Goal: Transaction & Acquisition: Purchase product/service

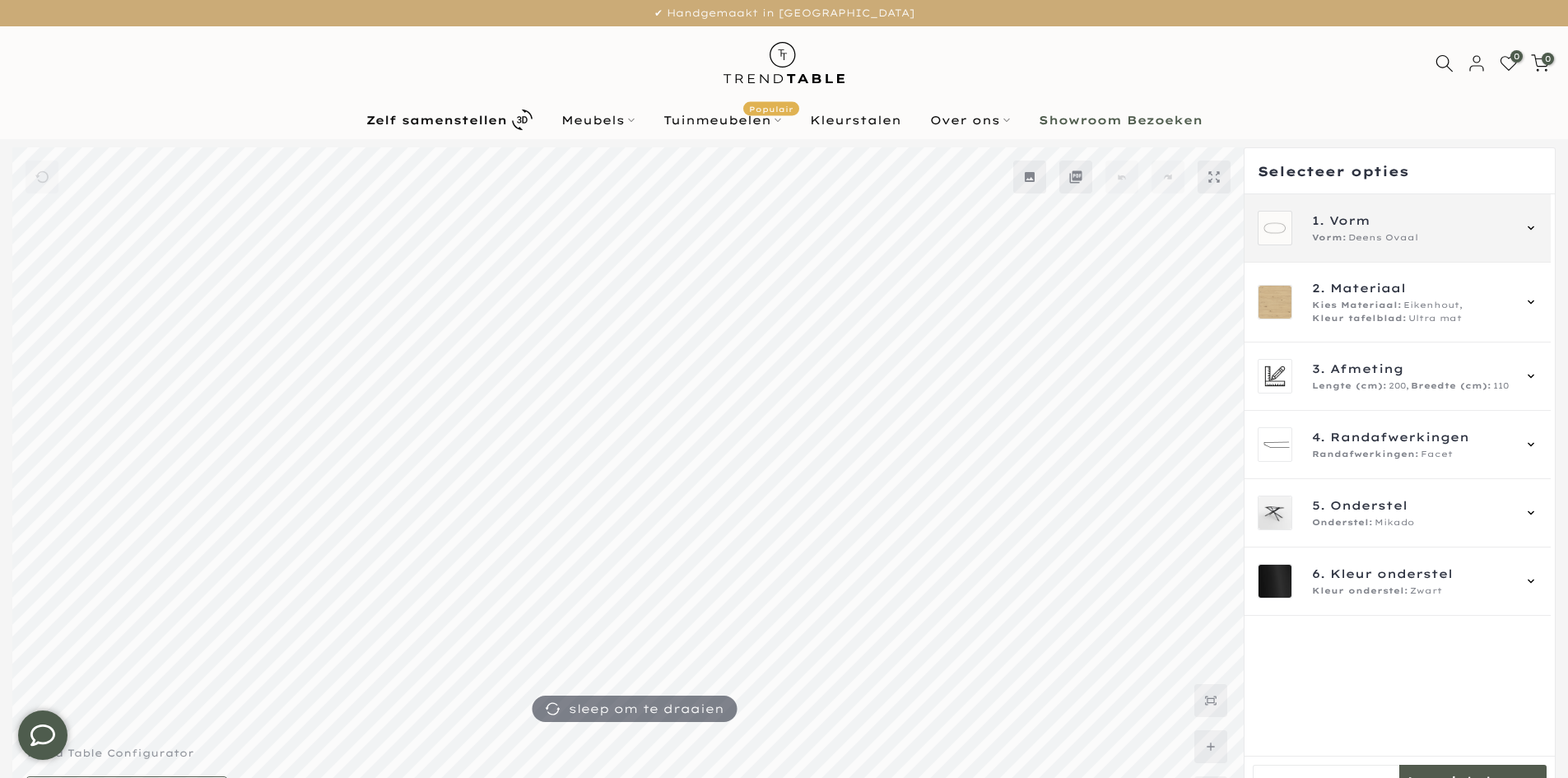
type input "****"
click at [1349, 254] on div "1. Vorm Vorm: Deens Ovaal" at bounding box center [1398, 228] width 307 height 68
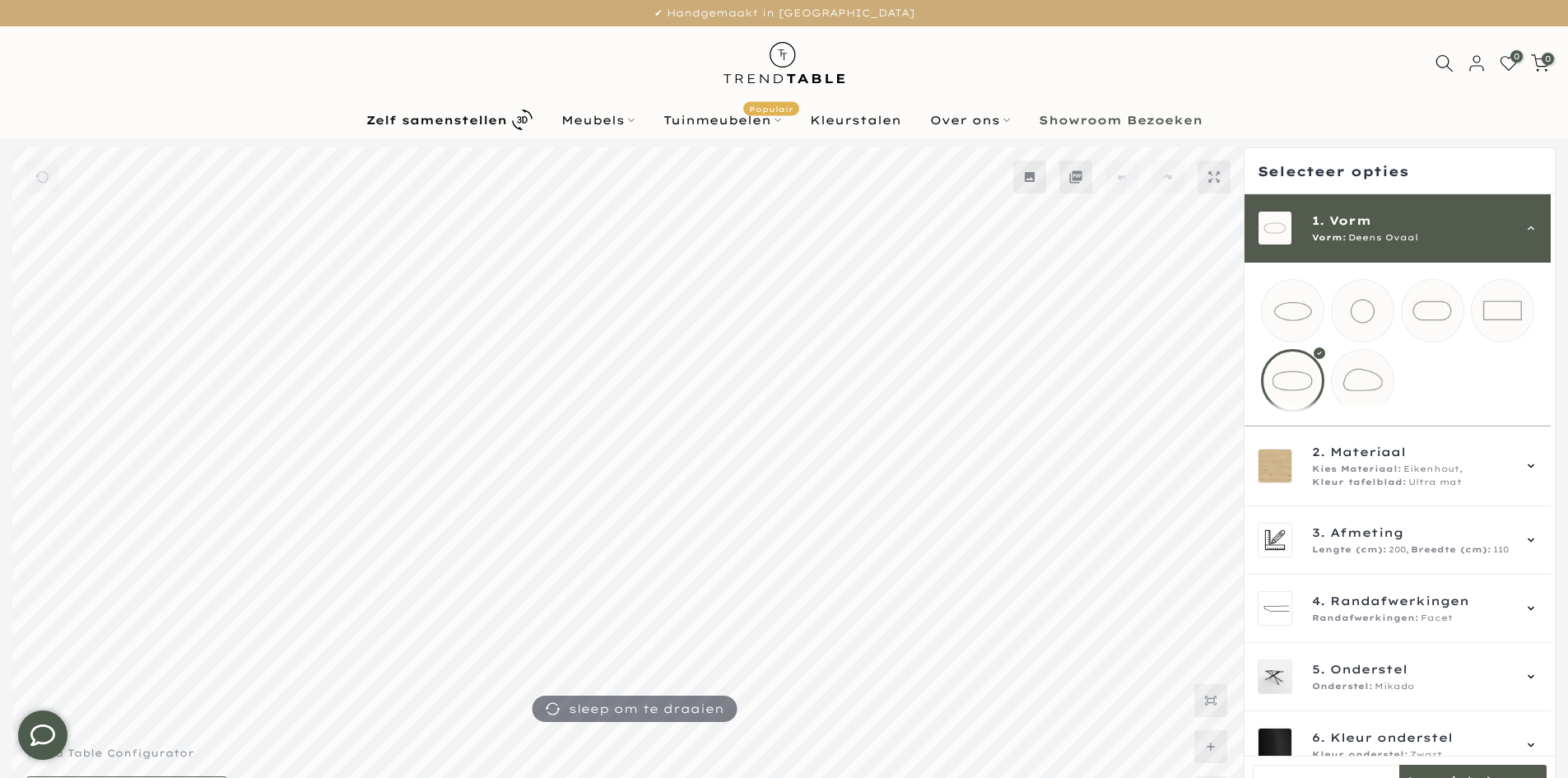
click at [1371, 226] on span "Vorm" at bounding box center [1350, 221] width 42 height 18
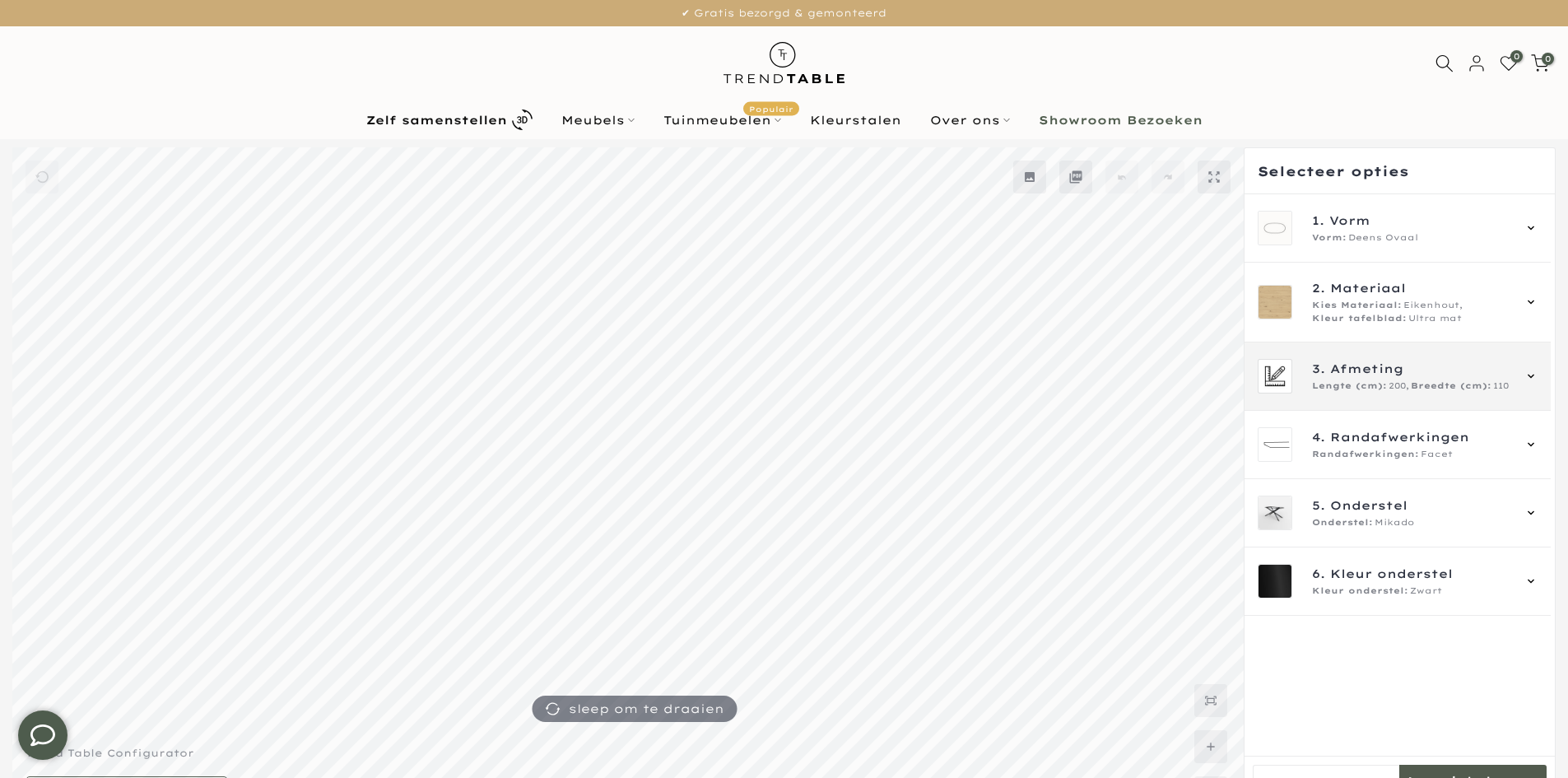
click at [1417, 382] on span "Breedte (cm):" at bounding box center [1452, 386] width 81 height 13
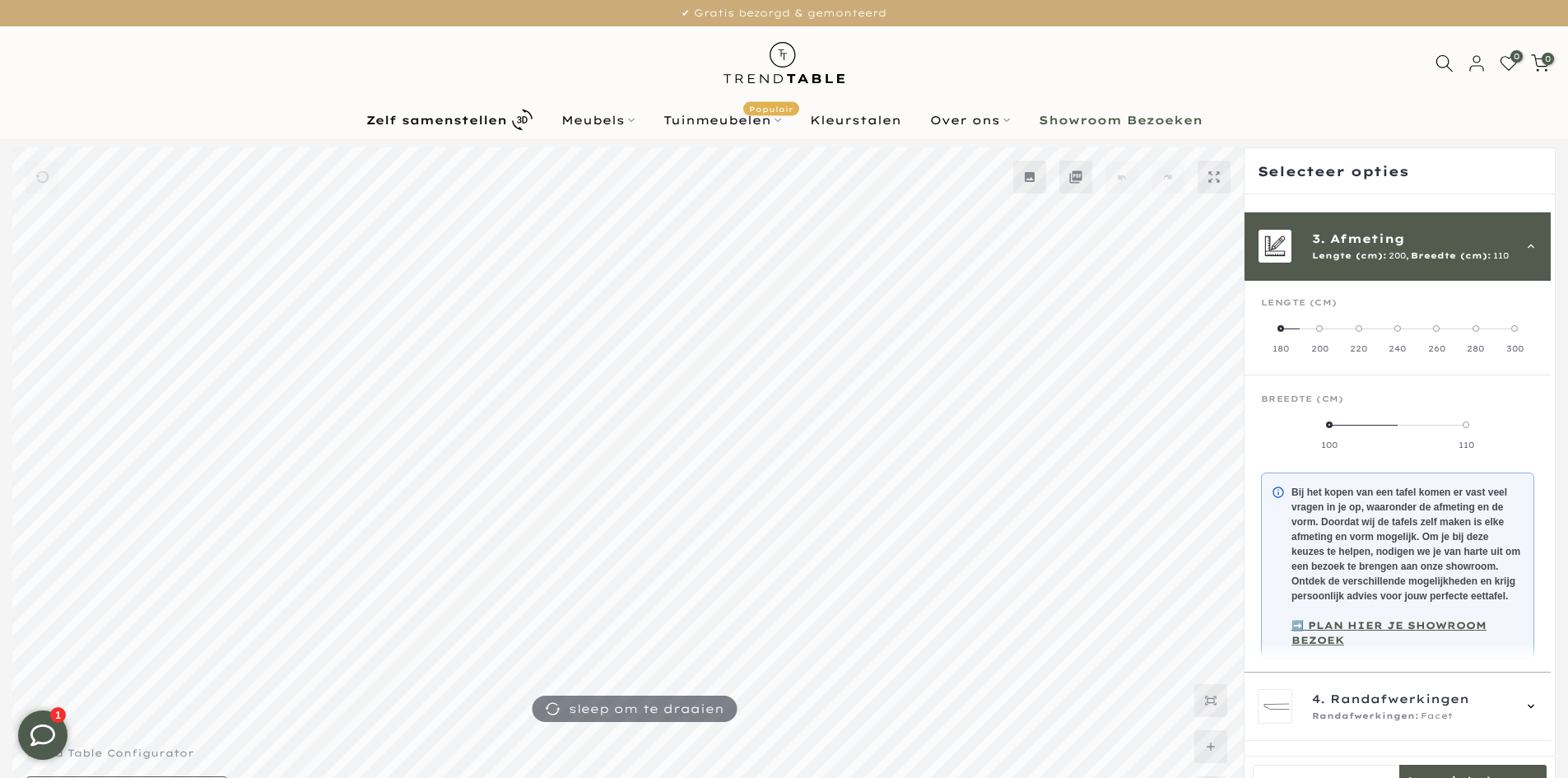
scroll to position [148, 0]
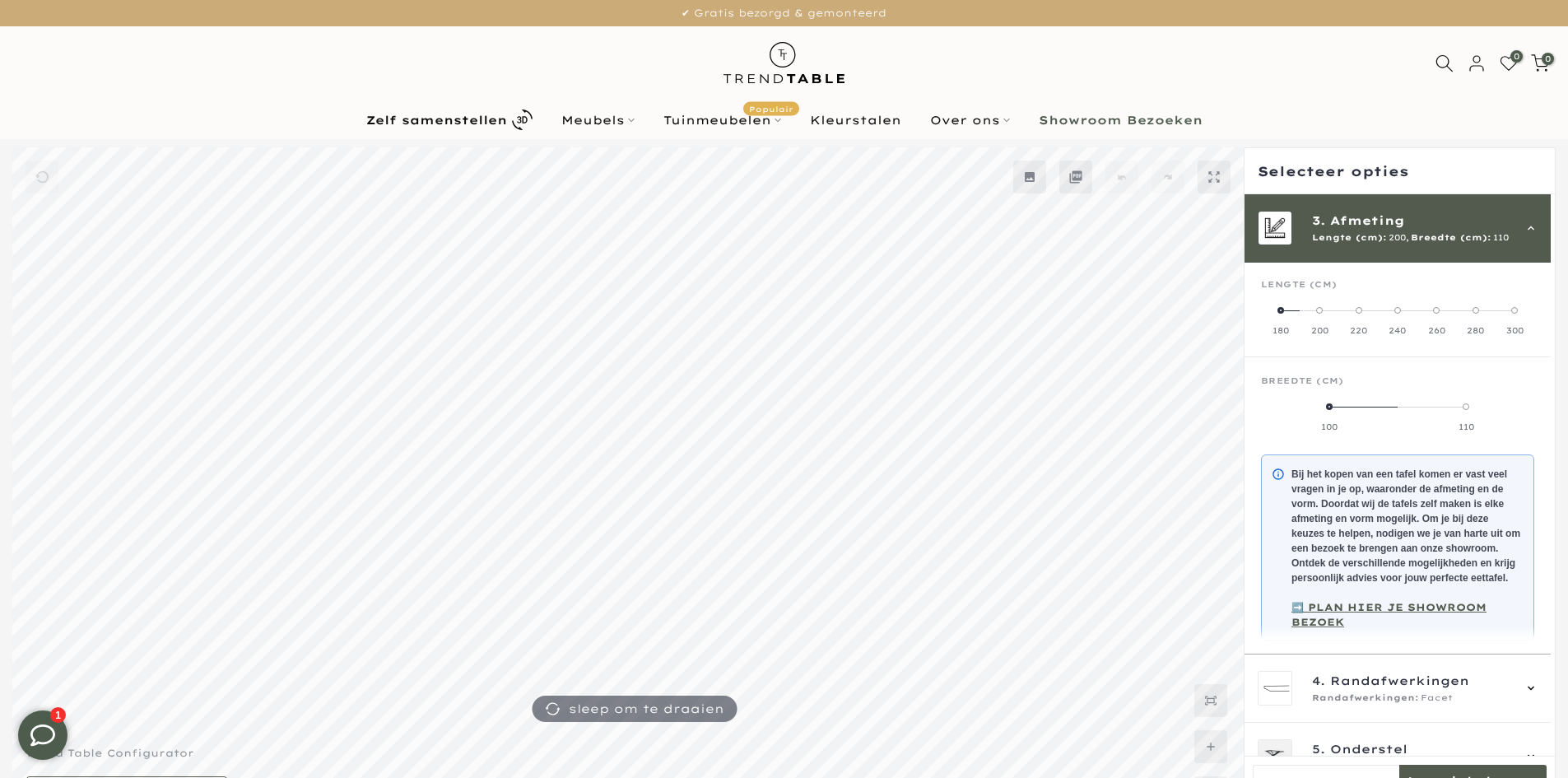
click at [1510, 328] on div "300" at bounding box center [1515, 331] width 39 height 11
click at [1445, 426] on div "120" at bounding box center [1431, 426] width 68 height 11
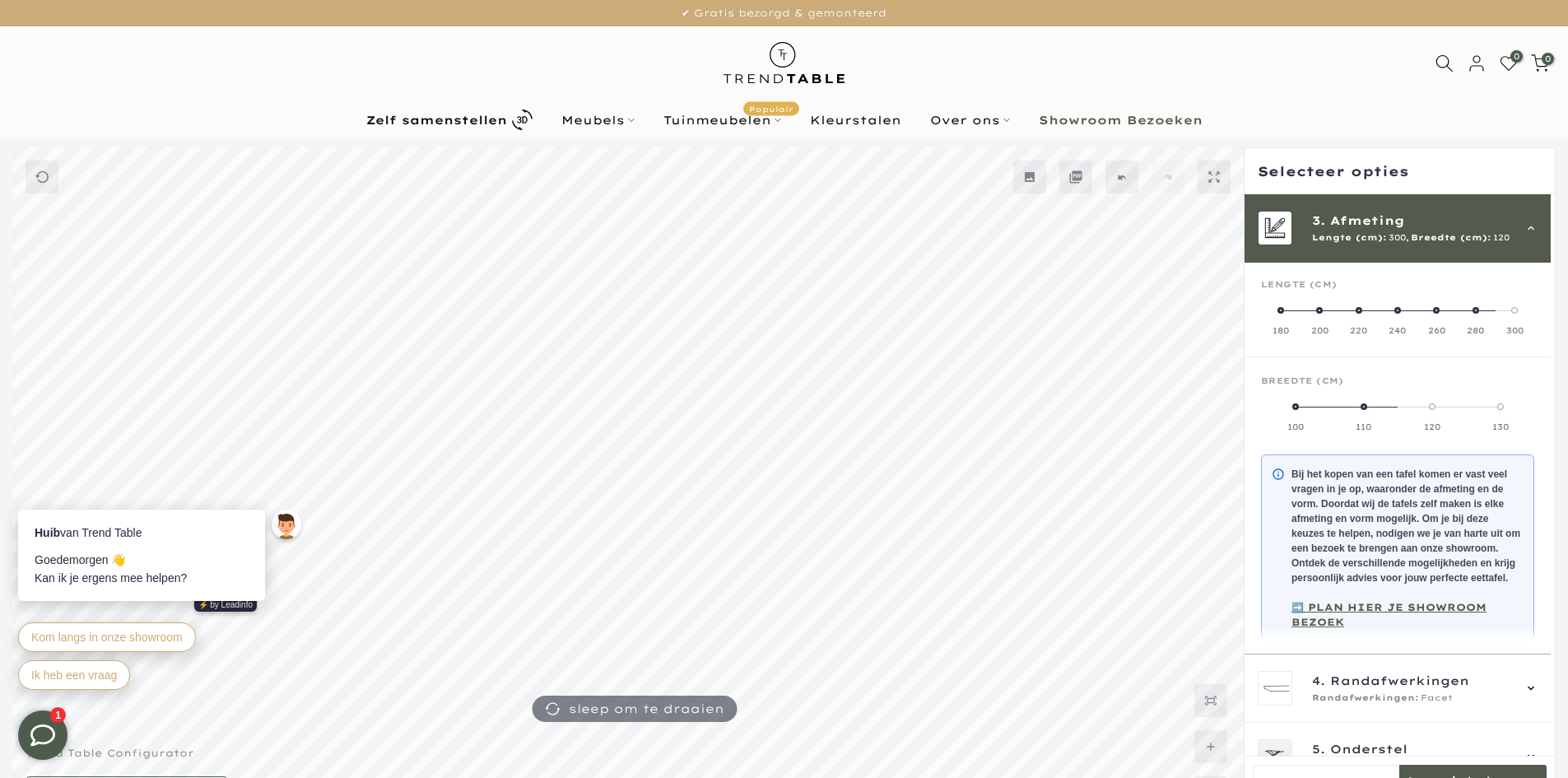
click at [1483, 246] on div "3. Afmeting Lengte (cm): 300, Breedte (cm): 120" at bounding box center [1398, 228] width 280 height 34
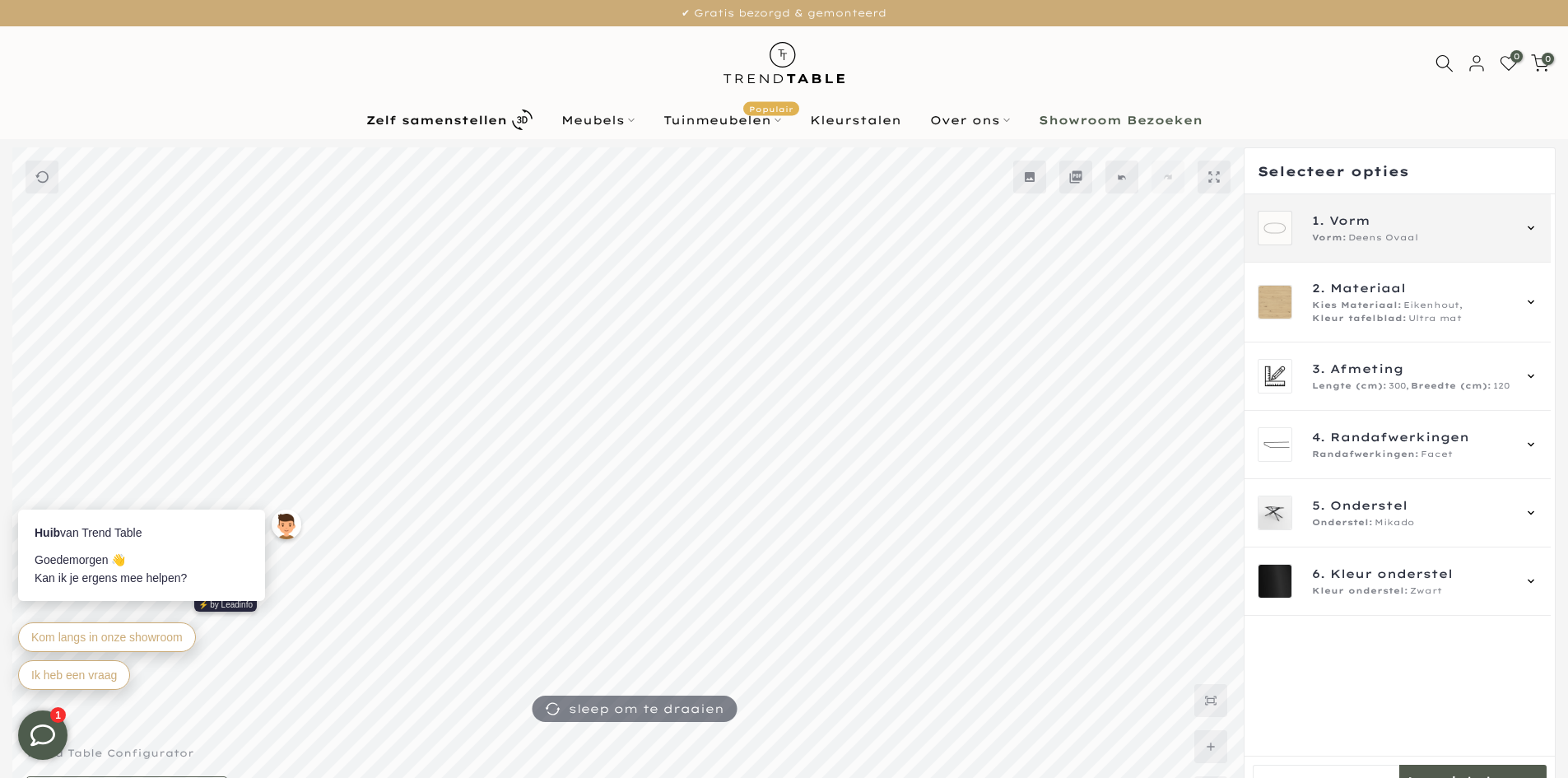
click at [1401, 241] on span "Deens Ovaal" at bounding box center [1383, 238] width 70 height 13
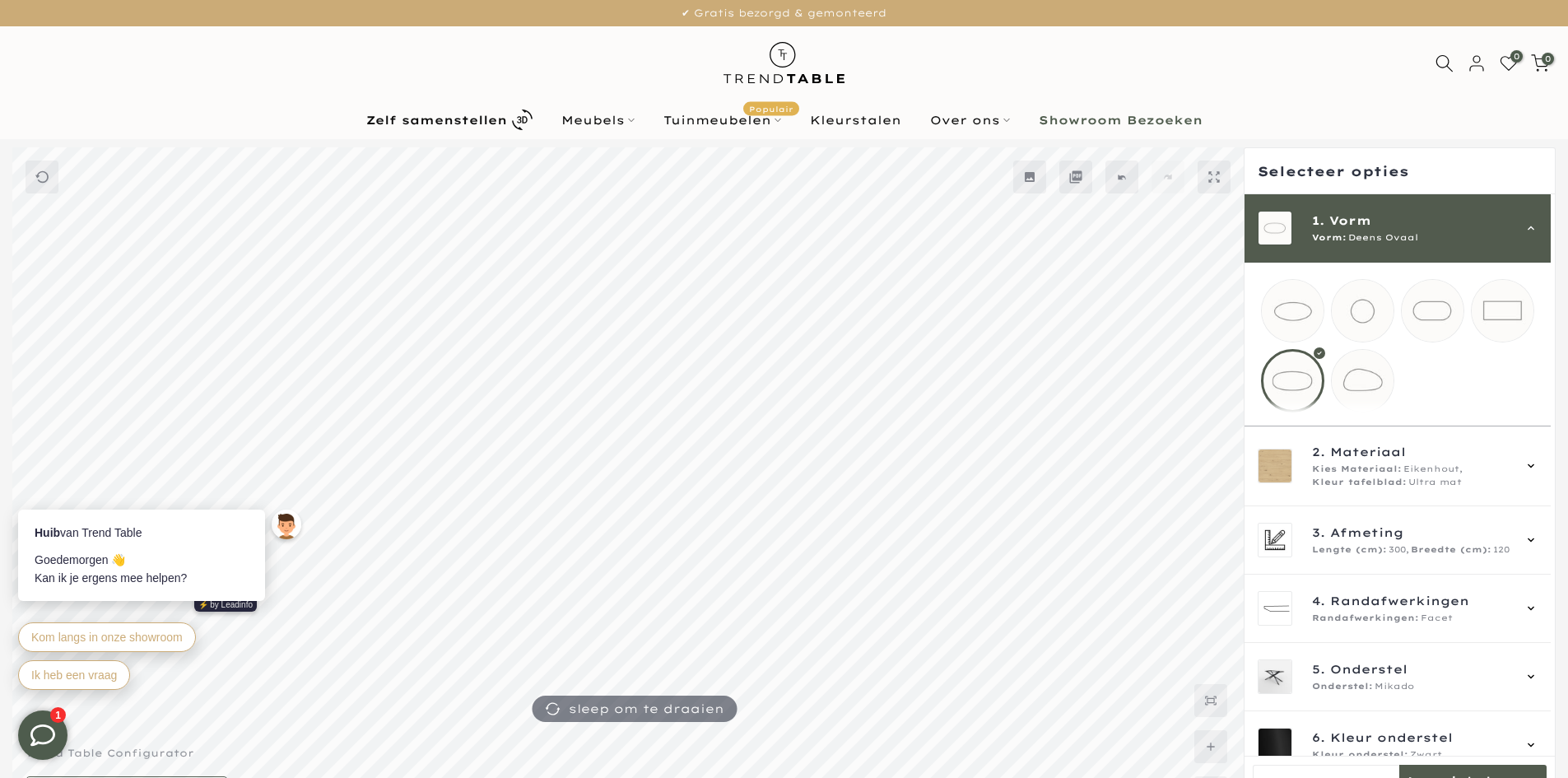
drag, startPoint x: 1400, startPoint y: 237, endPoint x: 1408, endPoint y: 271, distance: 34.9
click at [1400, 236] on span "Deens Ovaal" at bounding box center [1383, 238] width 70 height 13
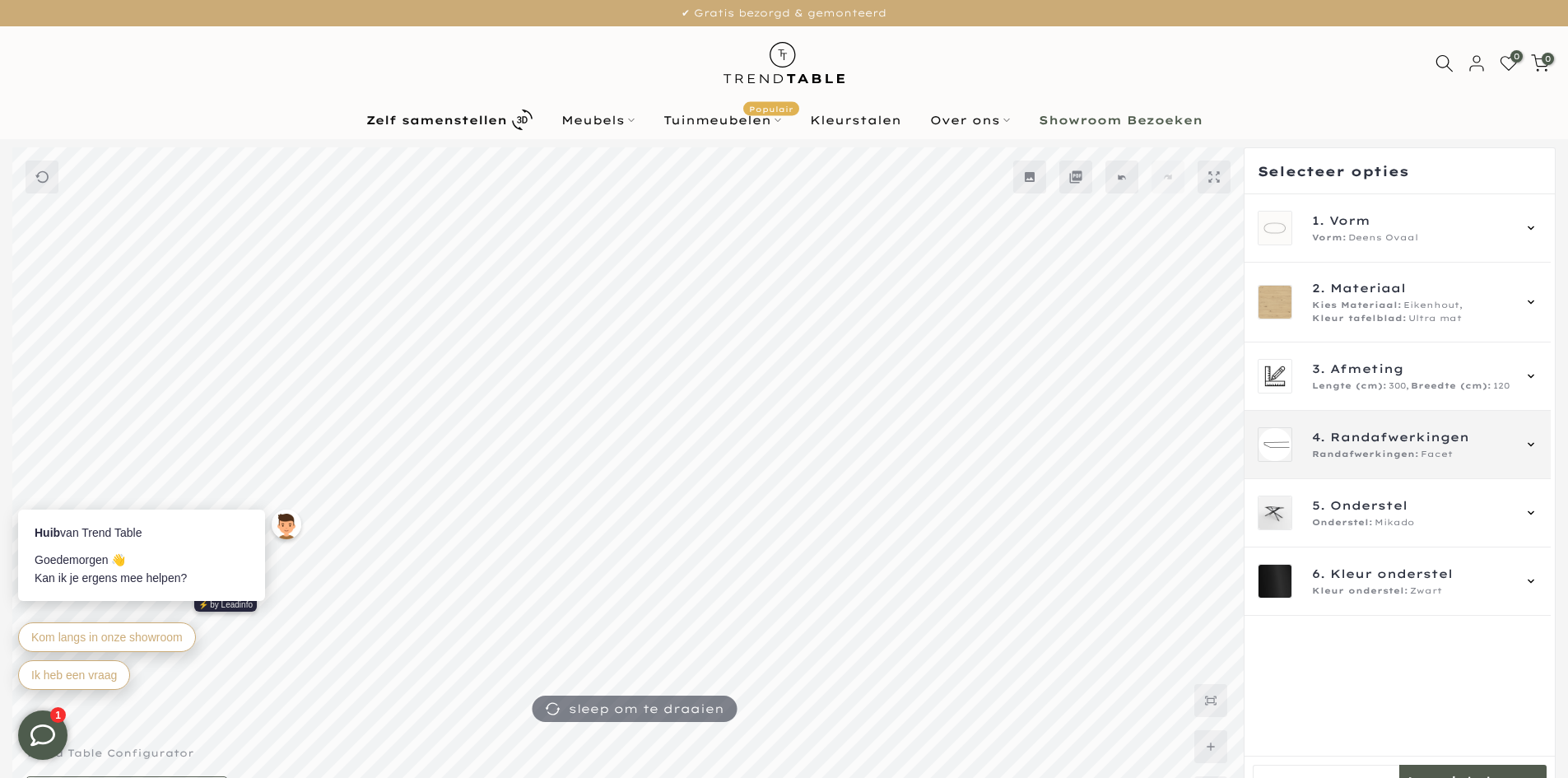
click at [1424, 450] on span "Facet" at bounding box center [1436, 454] width 32 height 13
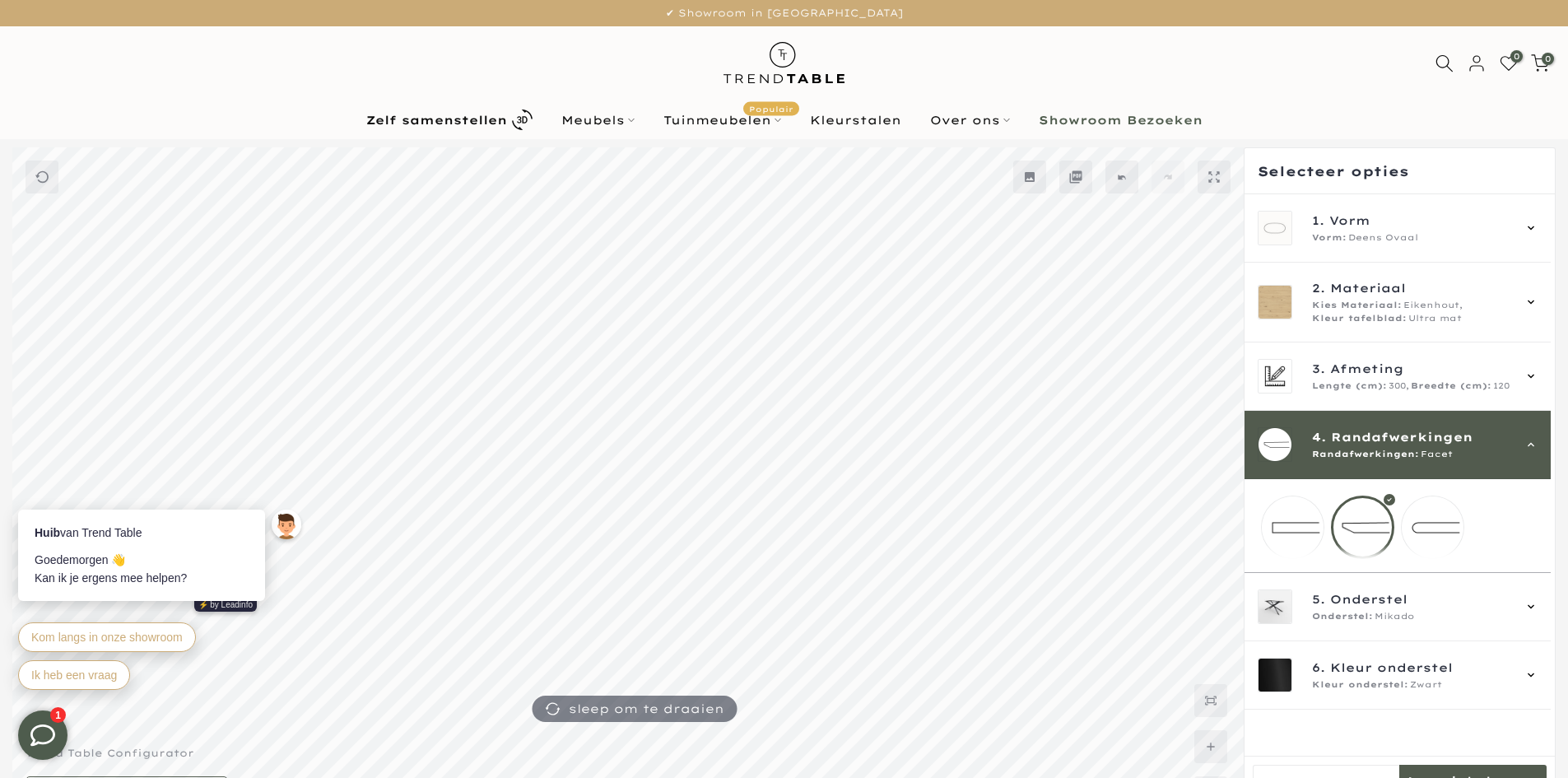
click at [1418, 528] on mmq-loader at bounding box center [1433, 528] width 62 height 62
click at [1417, 442] on span "Randafwerkingen" at bounding box center [1402, 437] width 141 height 18
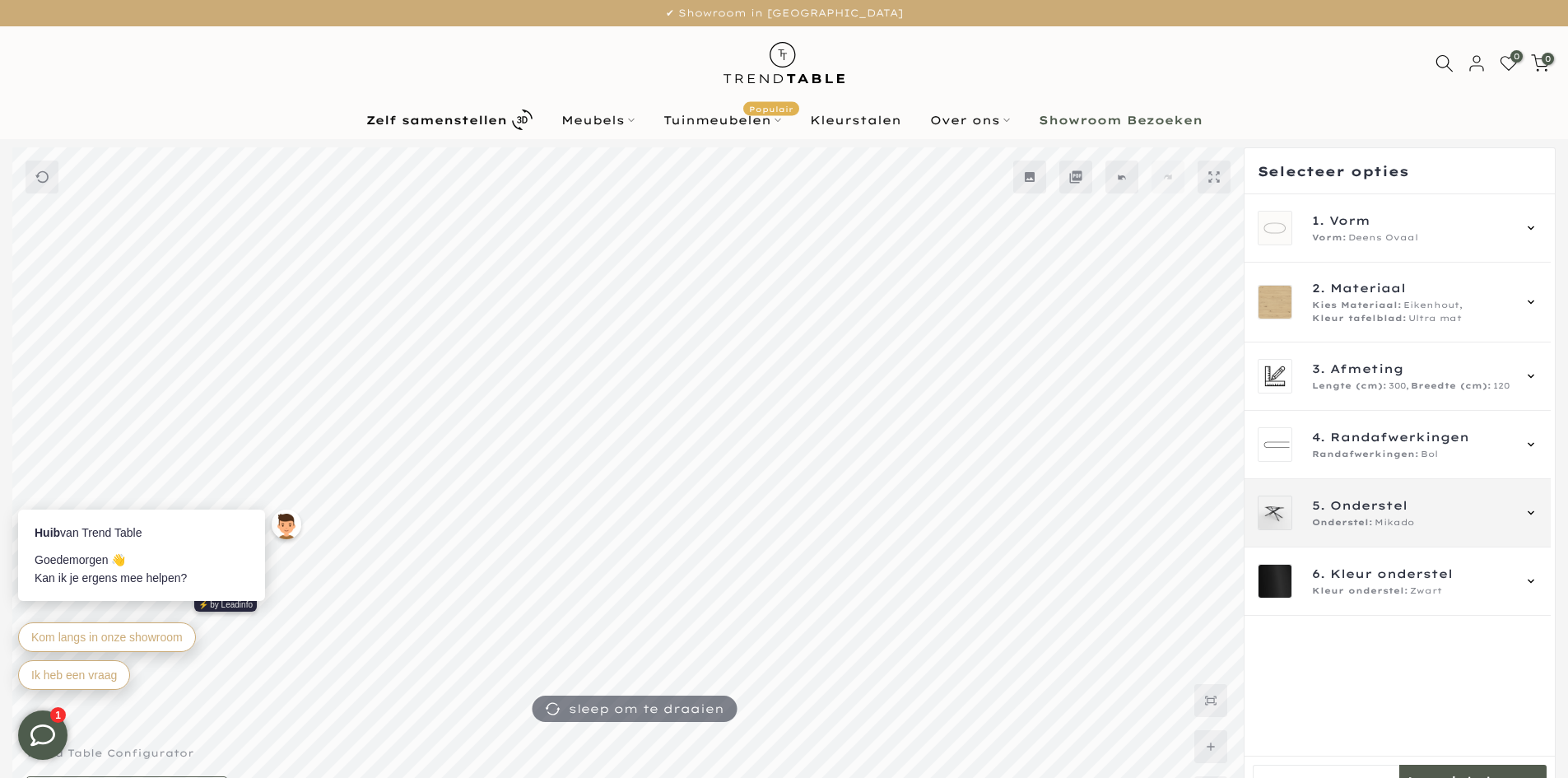
click at [1417, 489] on div "5. Onderstel Onderstel: Mikado" at bounding box center [1398, 513] width 307 height 68
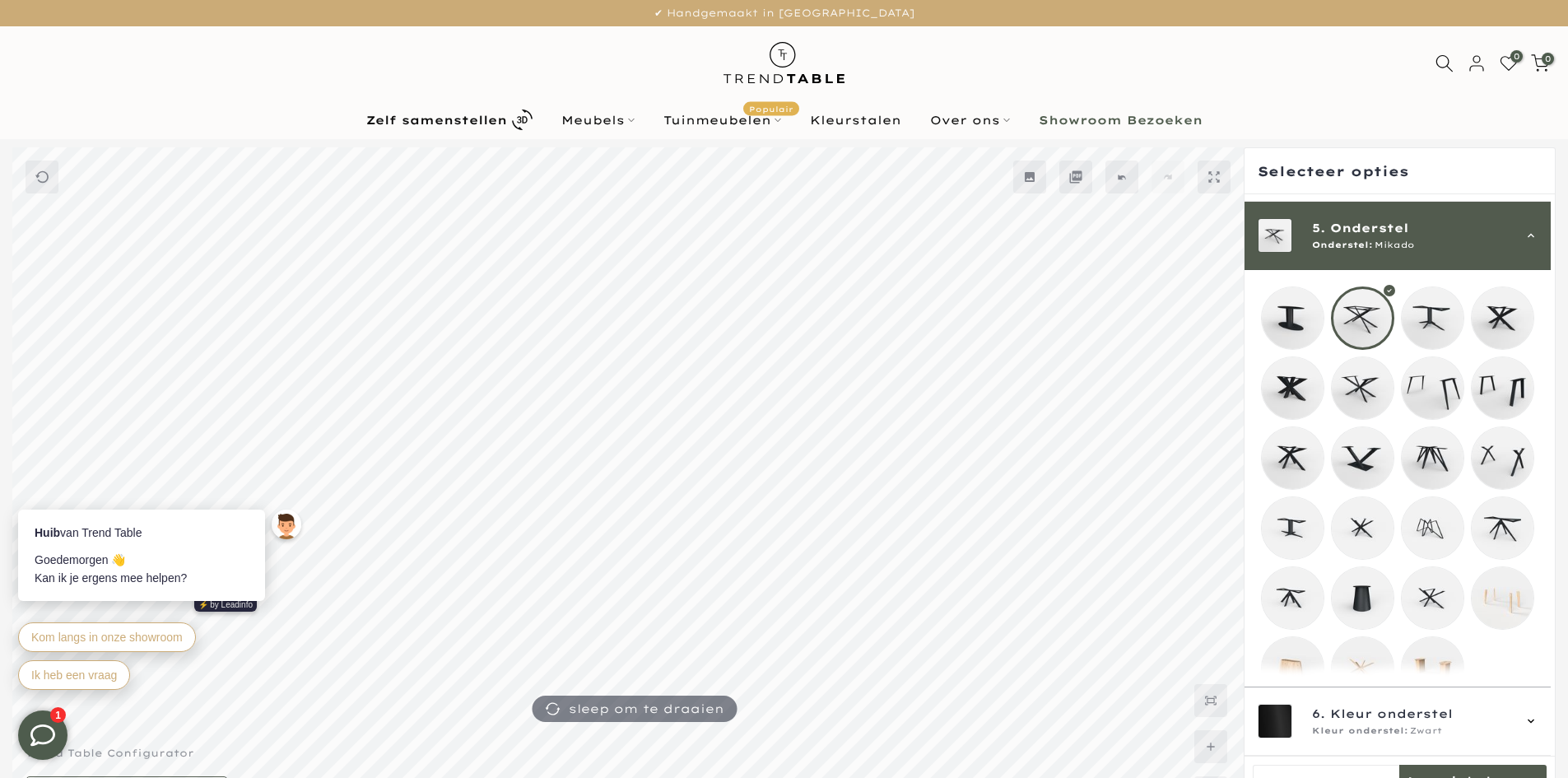
scroll to position [285, 0]
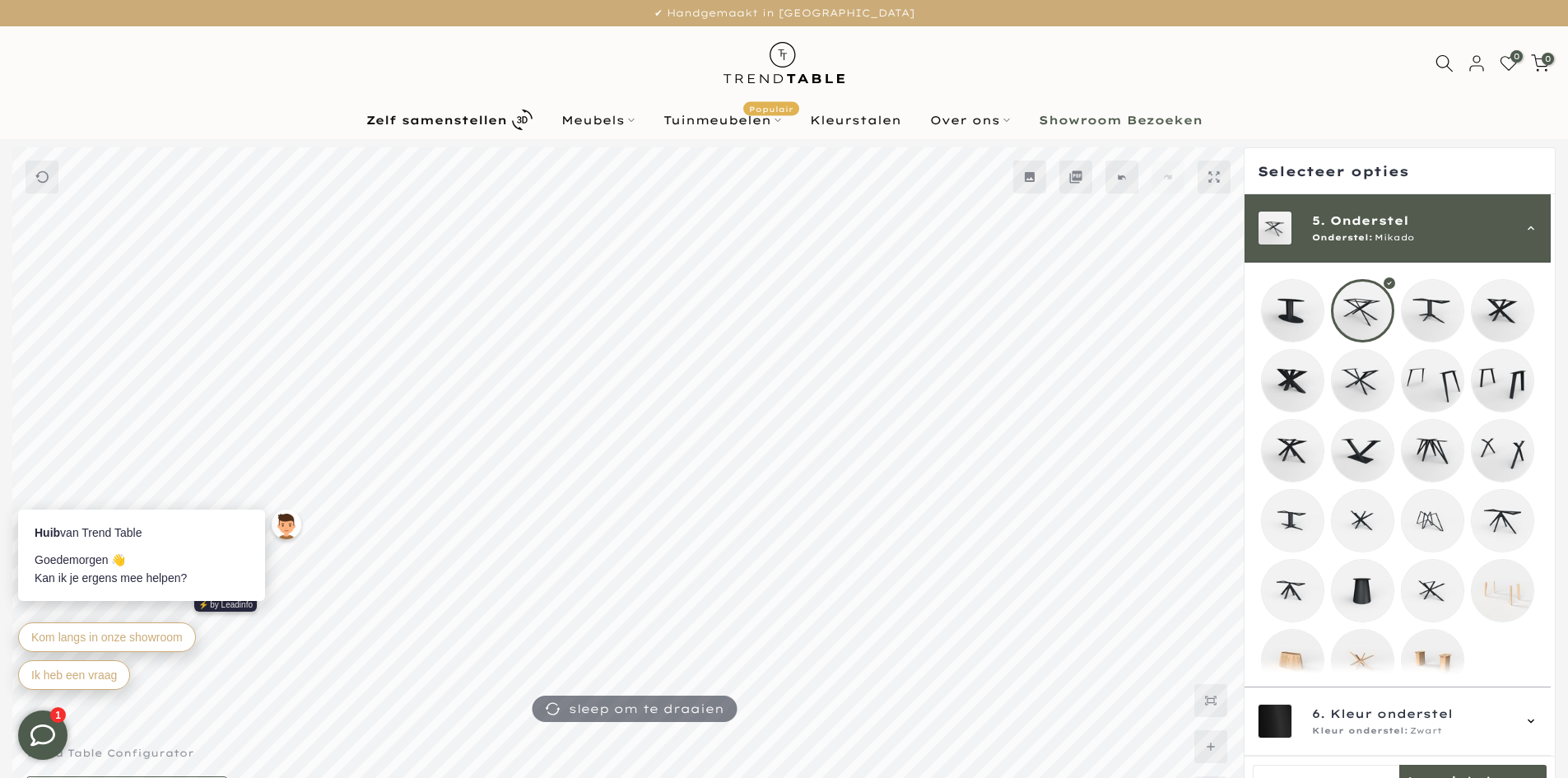
click at [1305, 396] on mmq-loader at bounding box center [1293, 381] width 62 height 62
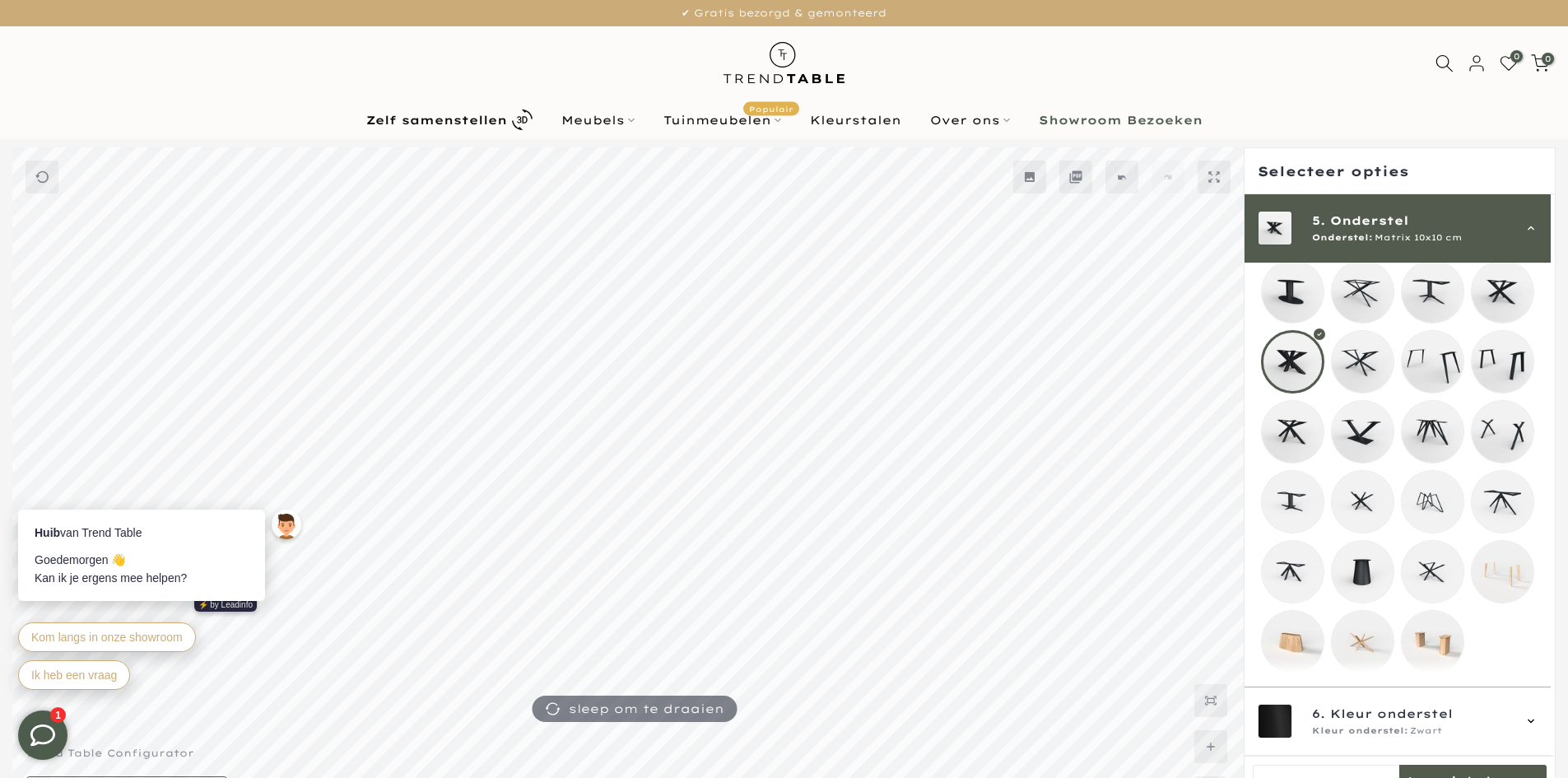
scroll to position [317, 0]
click at [1371, 244] on span "Onderstel:" at bounding box center [1342, 238] width 61 height 13
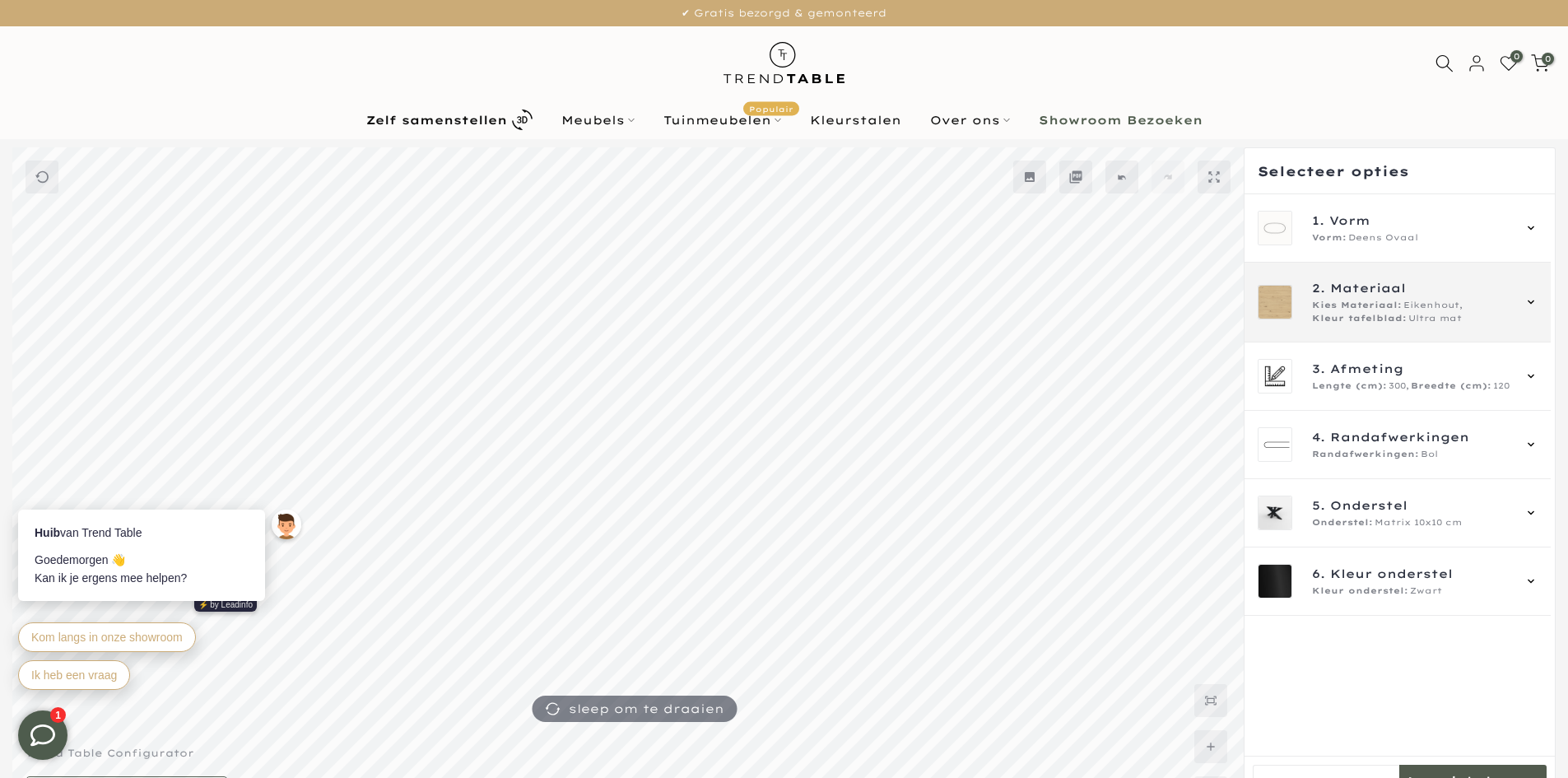
scroll to position [0, 0]
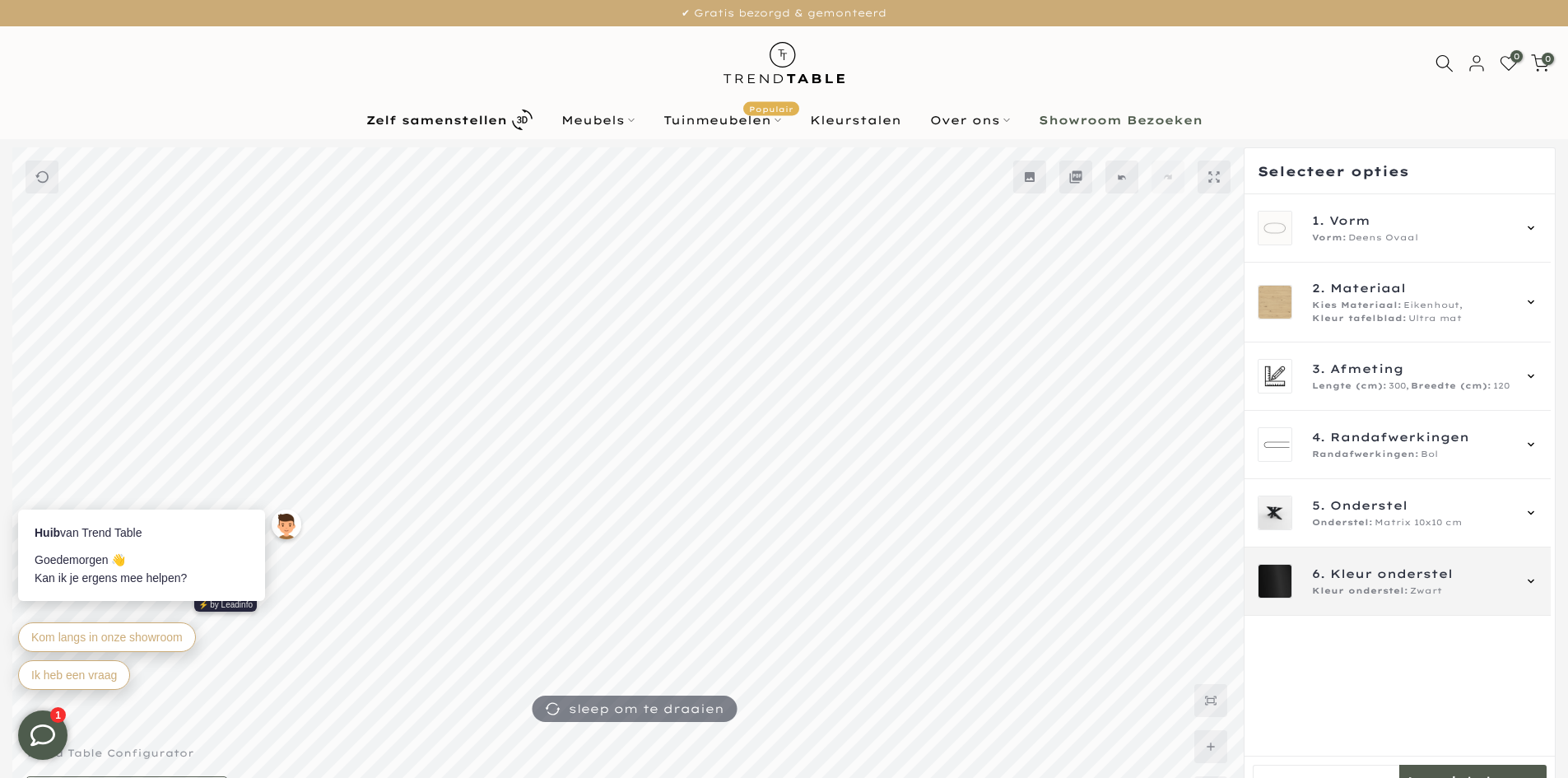
click at [1387, 578] on span "Kleur onderstel" at bounding box center [1391, 574] width 122 height 18
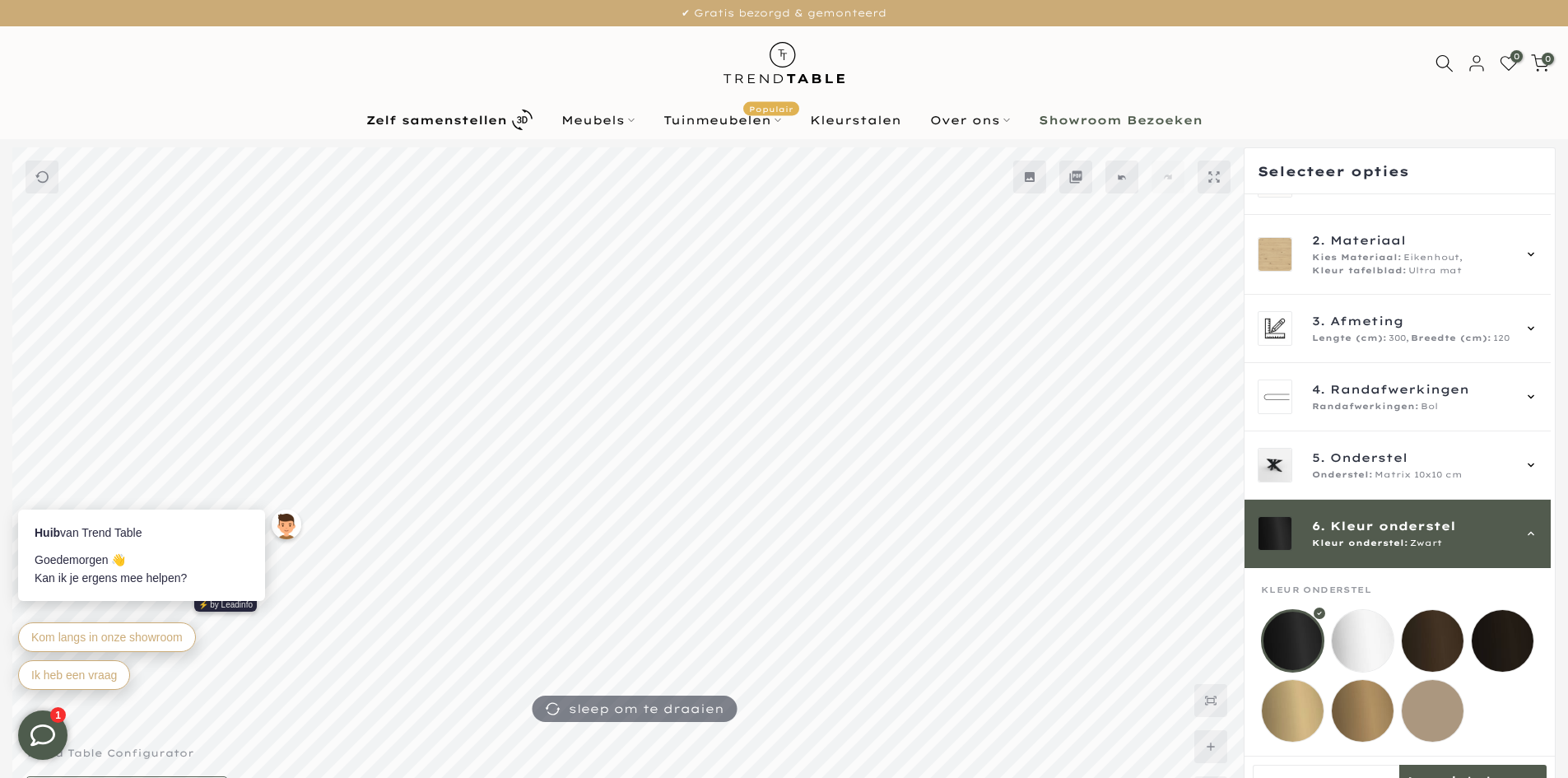
scroll to position [61, 0]
click at [1426, 610] on mmq-loader at bounding box center [1433, 641] width 62 height 62
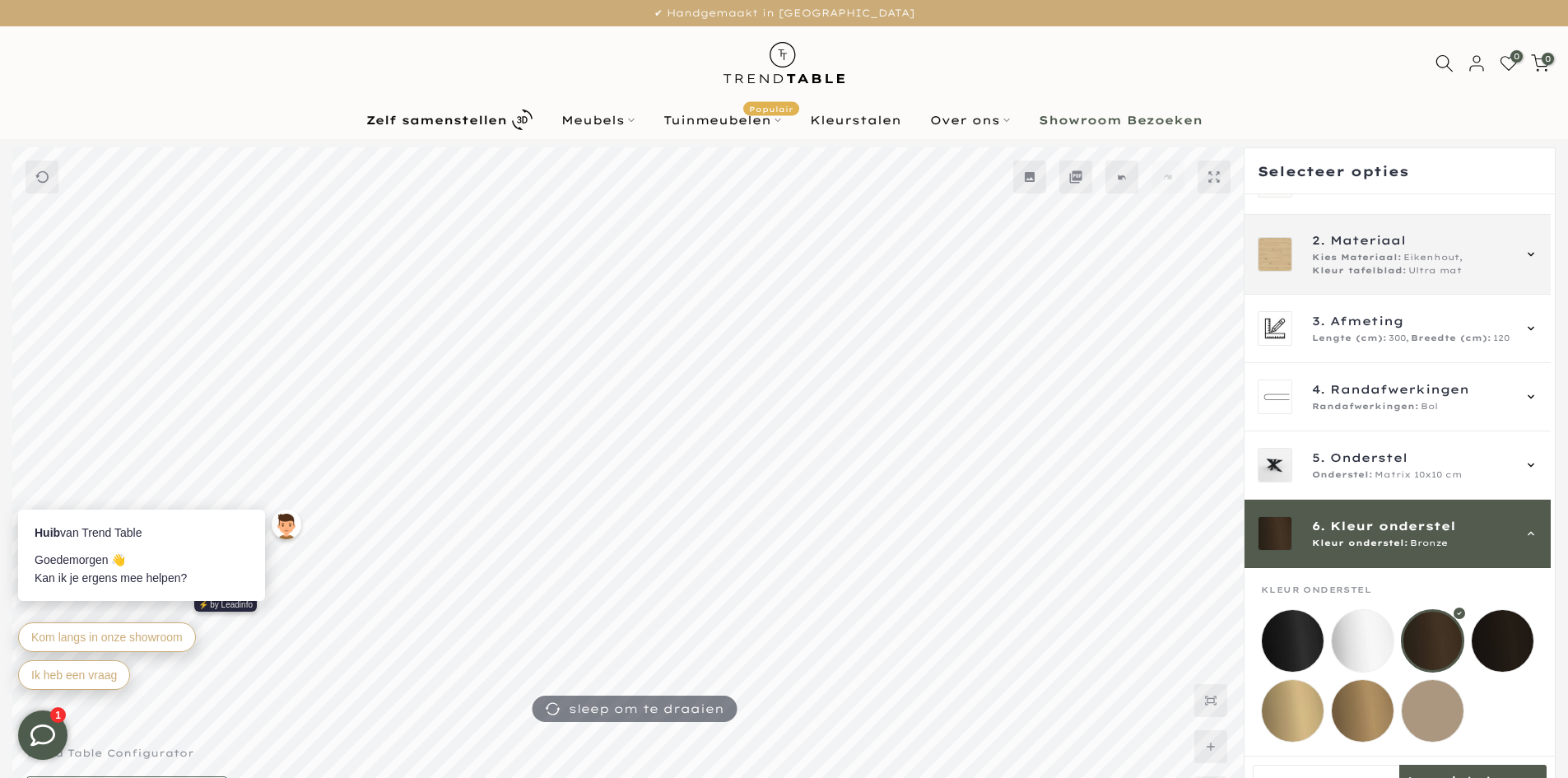
click at [1396, 252] on span "Kies Materiaal:" at bounding box center [1357, 258] width 90 height 13
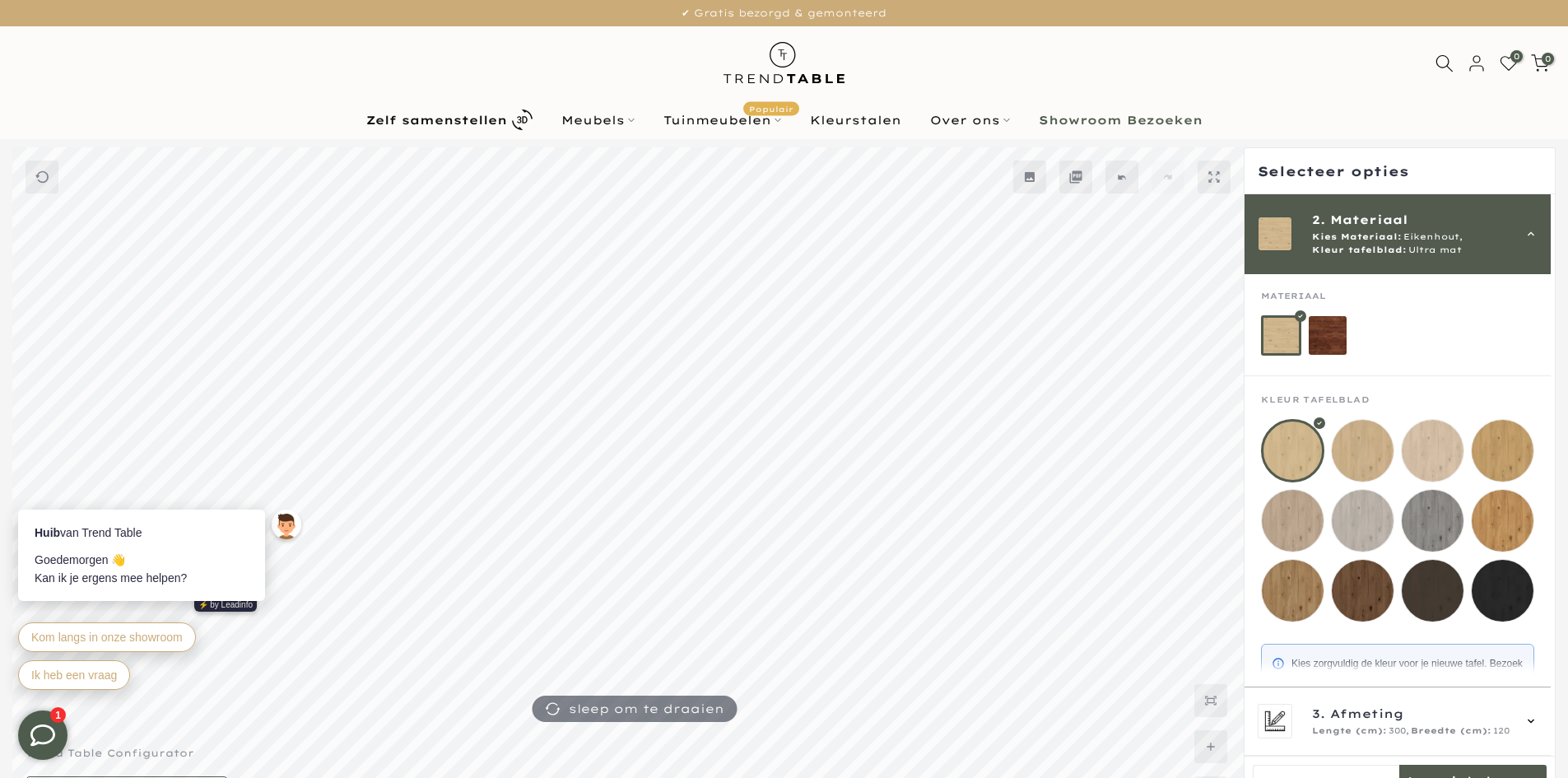
click at [1435, 593] on mmq-loader at bounding box center [1433, 591] width 62 height 62
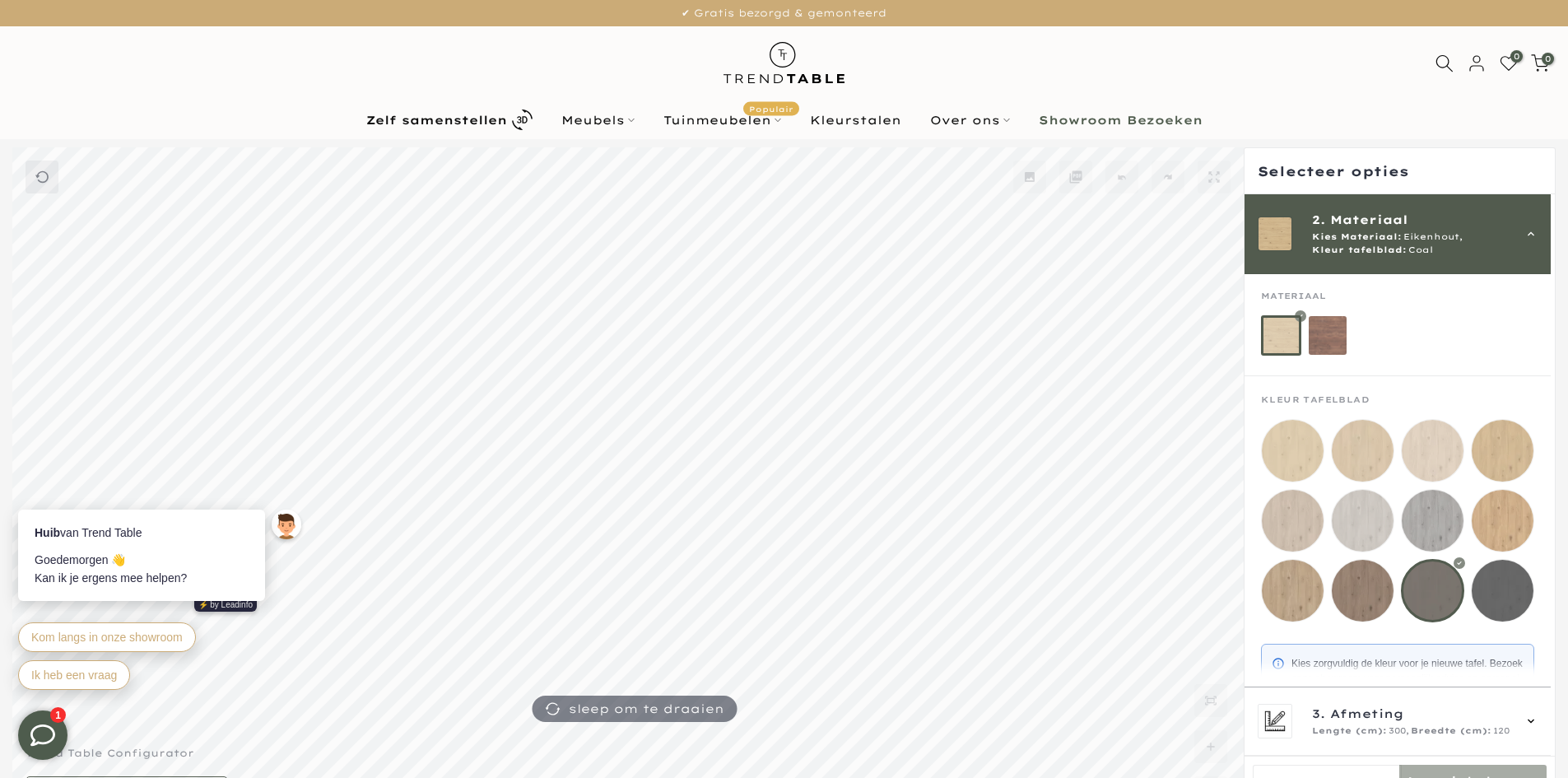
scroll to position [109, 0]
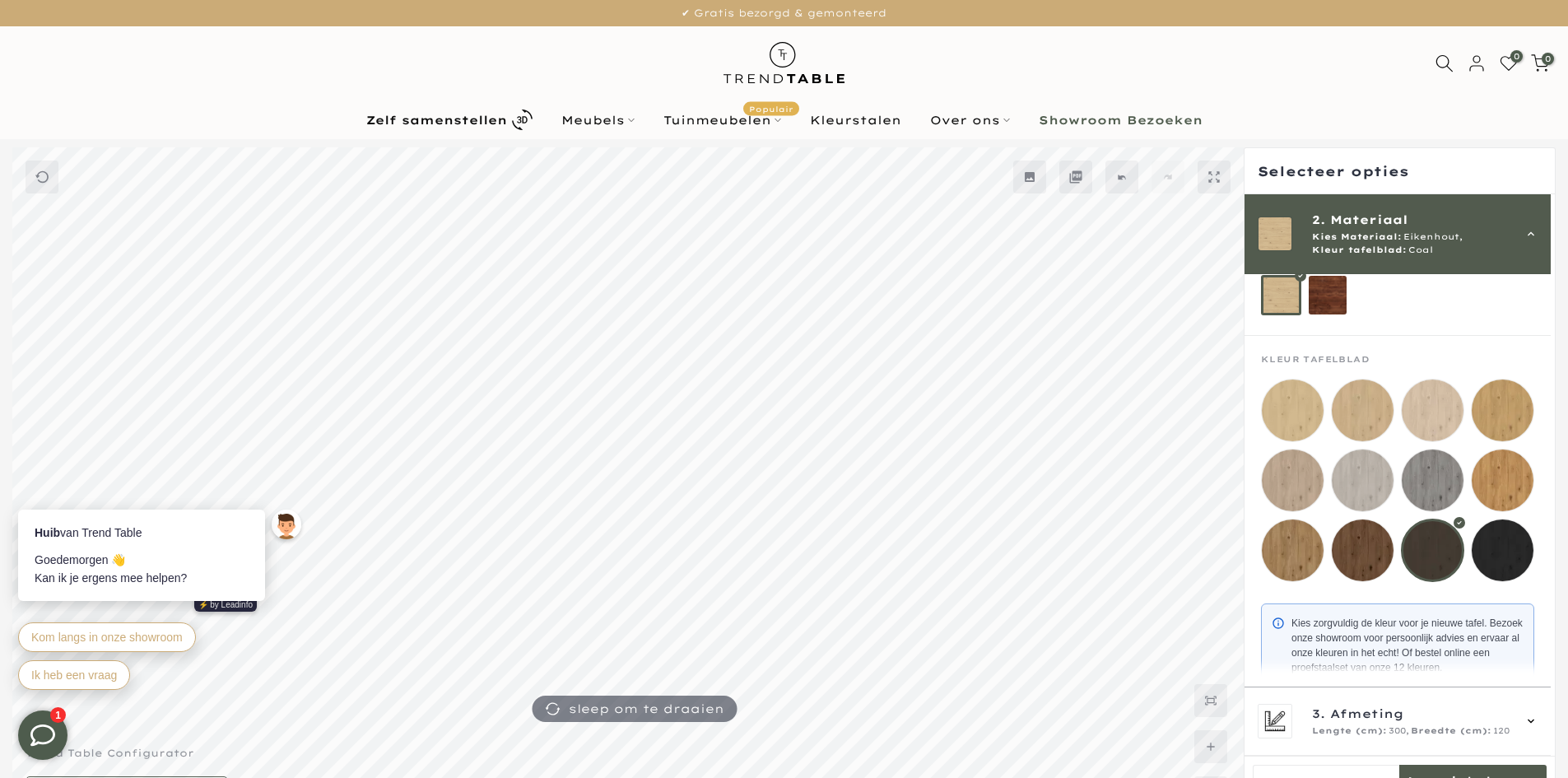
click at [1369, 536] on mmq-loader at bounding box center [1363, 551] width 62 height 62
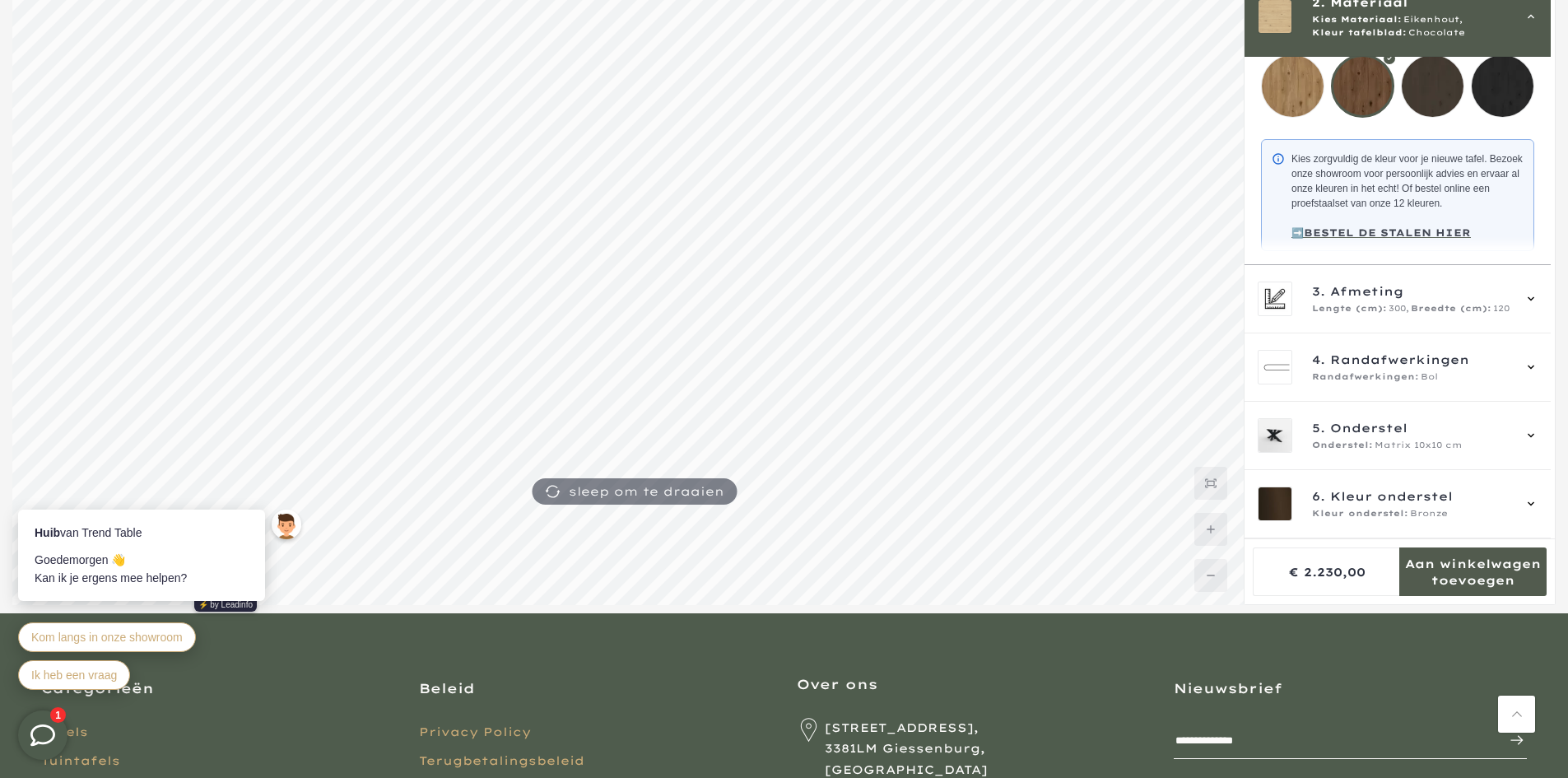
scroll to position [247, 0]
